Goal: Transaction & Acquisition: Purchase product/service

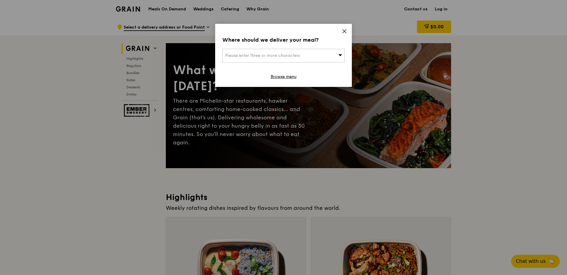
click at [344, 34] on span at bounding box center [344, 32] width 5 height 7
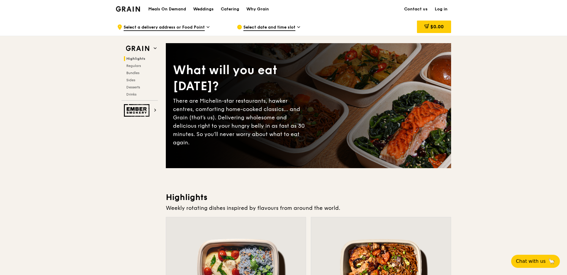
click at [206, 27] on div ".cls-1 { fill: none; stroke: #fff; stroke-linecap: round; stroke-linejoin: roun…" at bounding box center [172, 27] width 110 height 18
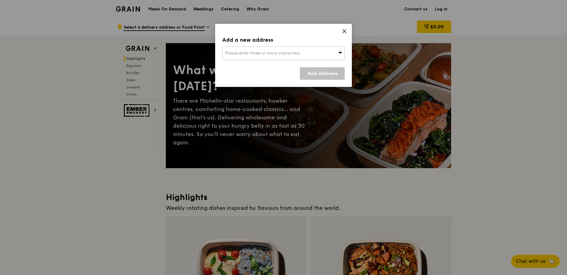
click at [339, 51] on icon at bounding box center [340, 52] width 4 height 4
click at [343, 34] on span at bounding box center [344, 32] width 5 height 7
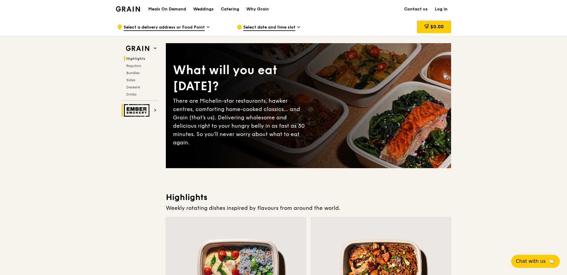
click at [152, 109] on h2 "Ember Smokery" at bounding box center [140, 110] width 36 height 12
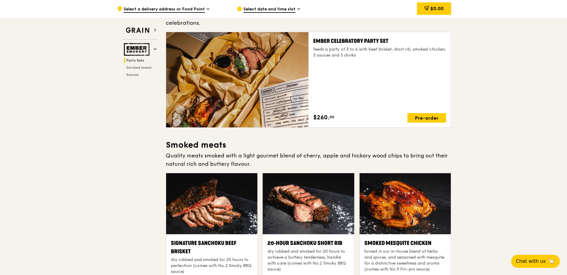
scroll to position [28, 0]
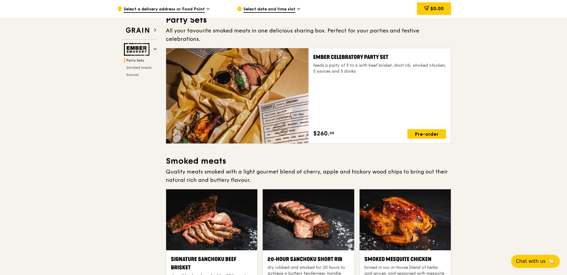
click at [140, 70] on div "Party Sets Smoked meats Sauces" at bounding box center [140, 67] width 36 height 19
drag, startPoint x: 140, startPoint y: 70, endPoint x: 136, endPoint y: 69, distance: 4.6
click at [136, 69] on span "Smoked meats" at bounding box center [139, 67] width 26 height 4
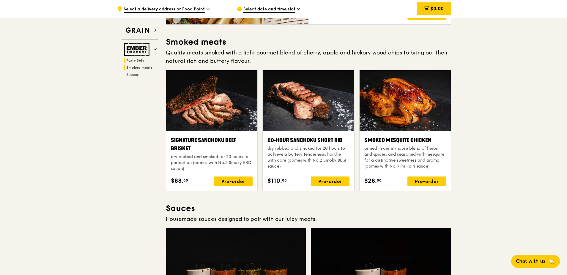
scroll to position [152, 0]
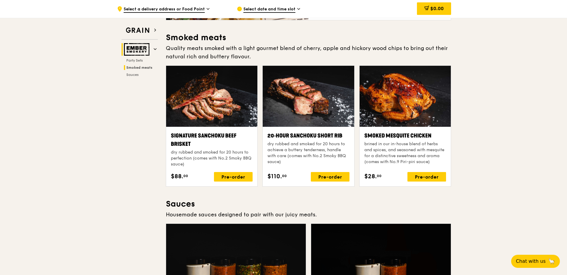
click at [154, 49] on icon at bounding box center [155, 49] width 3 height 3
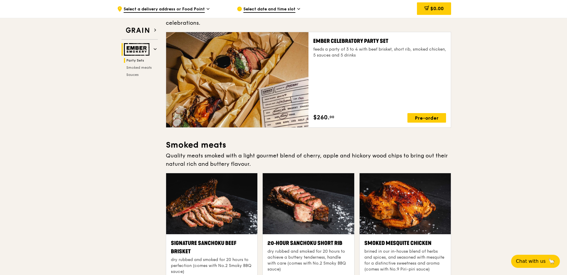
scroll to position [19, 0]
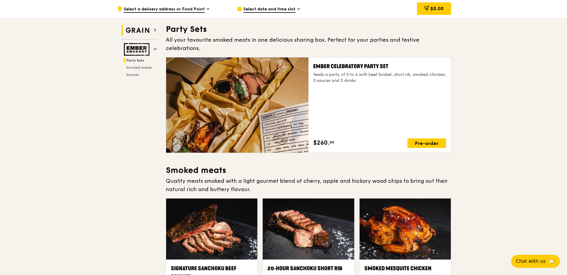
click at [155, 30] on icon at bounding box center [155, 30] width 3 height 3
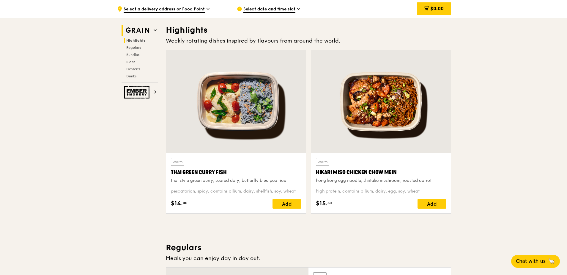
scroll to position [168, 0]
